Goal: Information Seeking & Learning: Learn about a topic

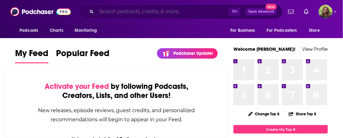
click at [143, 14] on input "Search podcasts, credits, & more..." at bounding box center [162, 12] width 132 height 10
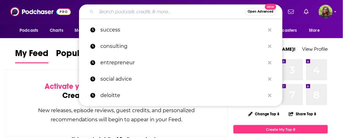
paste input "The Healthtech Podcast"
type input "The Healthtech Podcast"
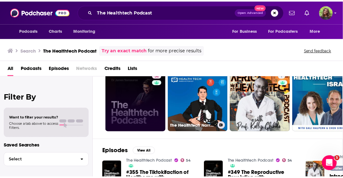
scroll to position [23, 0]
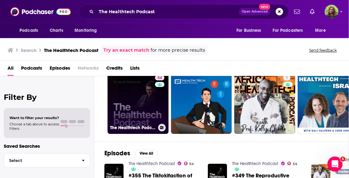
click at [142, 113] on link "54 The Healthtech Podcast" at bounding box center [138, 103] width 61 height 61
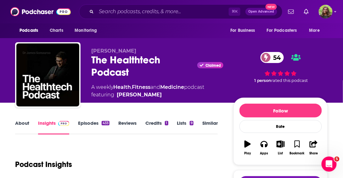
click at [16, 124] on link "About" at bounding box center [22, 127] width 14 height 14
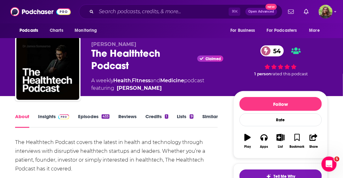
scroll to position [7, 0]
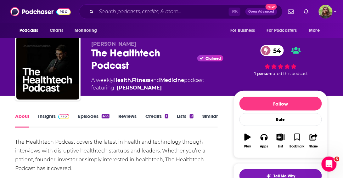
click at [43, 114] on link "Insights" at bounding box center [53, 120] width 31 height 14
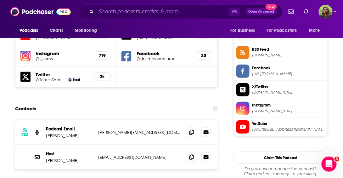
scroll to position [568, 0]
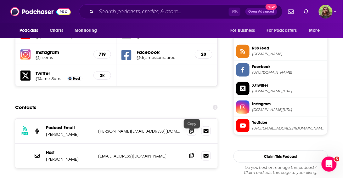
click at [191, 153] on icon at bounding box center [191, 155] width 4 height 5
click at [190, 126] on span at bounding box center [191, 130] width 9 height 9
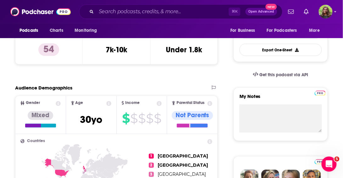
scroll to position [159, 0]
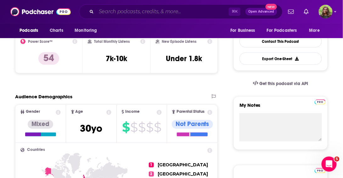
click at [115, 13] on input "Search podcasts, credits, & more..." at bounding box center [162, 12] width 132 height 10
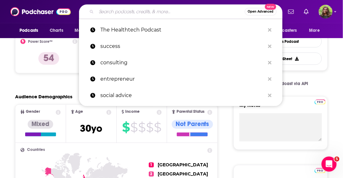
paste input "Healthcare IT [DATE] Interviews"
type input "Healthcare IT [DATE] Interviews"
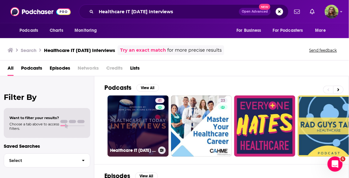
click at [131, 129] on link "41 Healthcare IT [DATE] Interviews" at bounding box center [138, 125] width 61 height 61
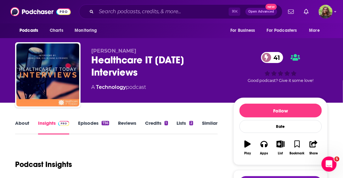
click at [22, 124] on link "About" at bounding box center [22, 127] width 14 height 14
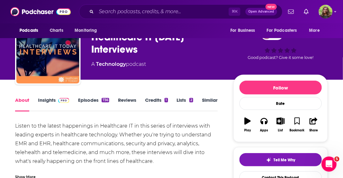
scroll to position [15, 0]
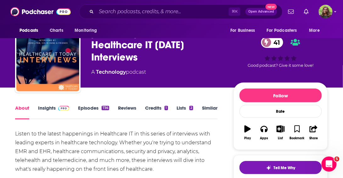
click at [44, 109] on link "Insights" at bounding box center [53, 112] width 31 height 14
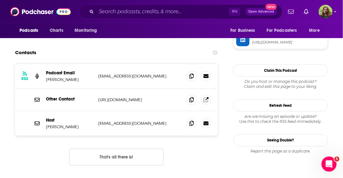
scroll to position [631, 0]
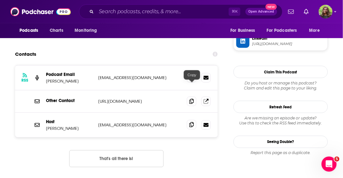
click at [192, 122] on icon at bounding box center [191, 124] width 4 height 5
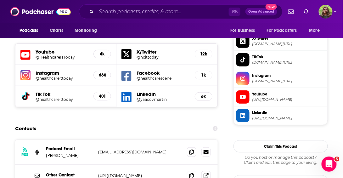
scroll to position [558, 0]
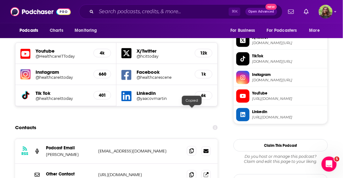
click at [190, 148] on icon at bounding box center [191, 150] width 4 height 5
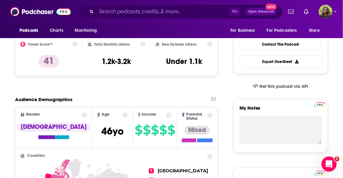
scroll to position [0, 0]
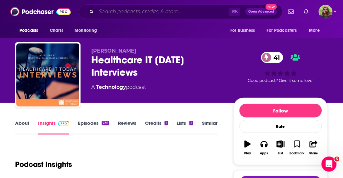
drag, startPoint x: 113, startPoint y: 9, endPoint x: 116, endPoint y: 12, distance: 4.7
click at [113, 9] on input "Search podcasts, credits, & more..." at bounding box center [162, 12] width 132 height 10
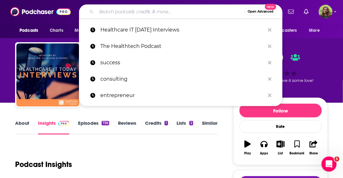
paste input "This Week in Health IT"
type input "This Week in Health IT"
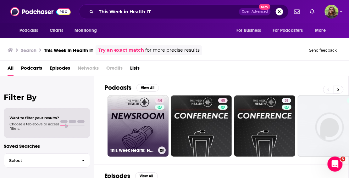
click at [143, 131] on link "44 This Week Health: Newsroom" at bounding box center [138, 125] width 61 height 61
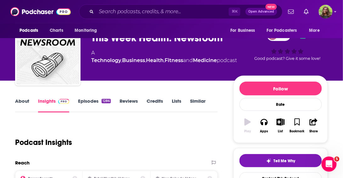
scroll to position [28, 0]
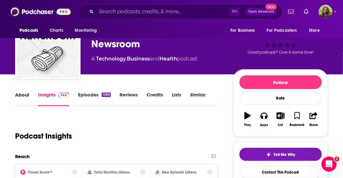
click at [29, 95] on div "About" at bounding box center [26, 98] width 23 height 14
